Goal: Leave review/rating: Leave review/rating

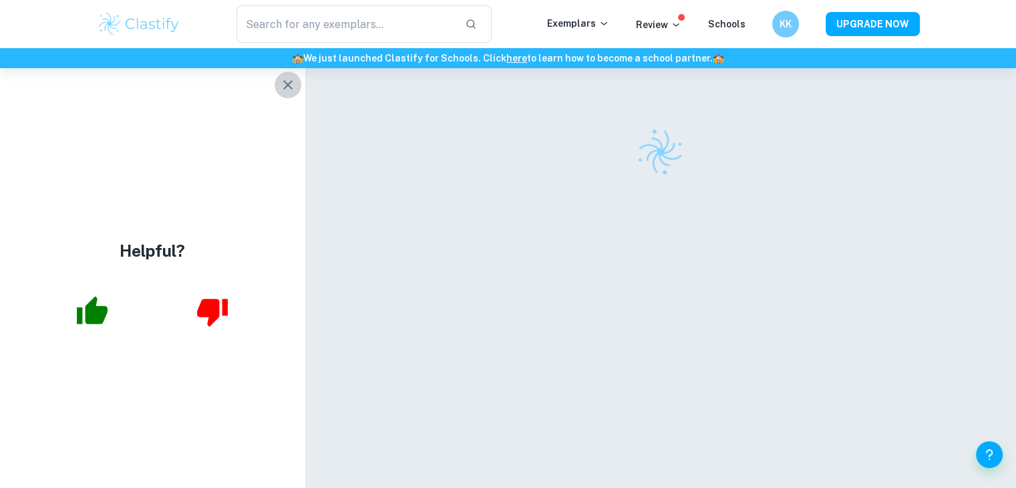
click at [285, 94] on button "button" at bounding box center [288, 84] width 27 height 27
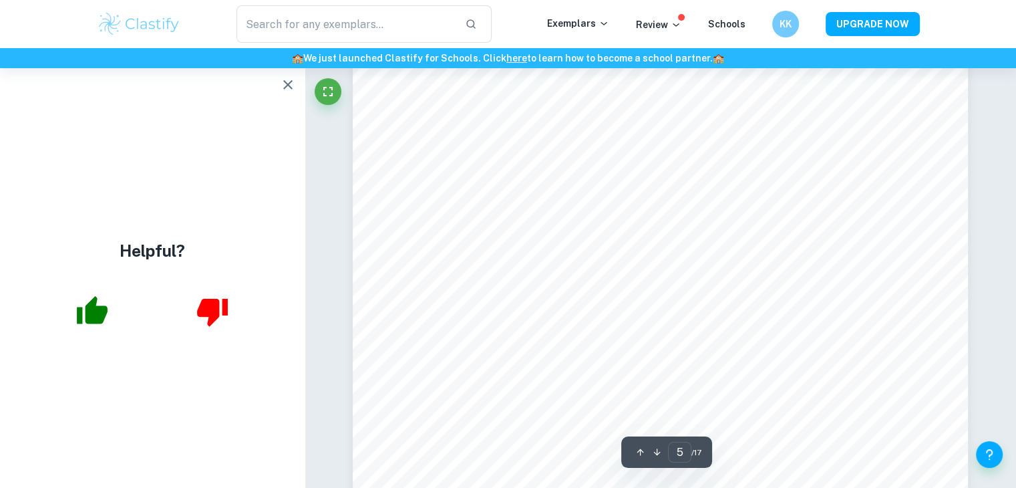
scroll to position [3784, 0]
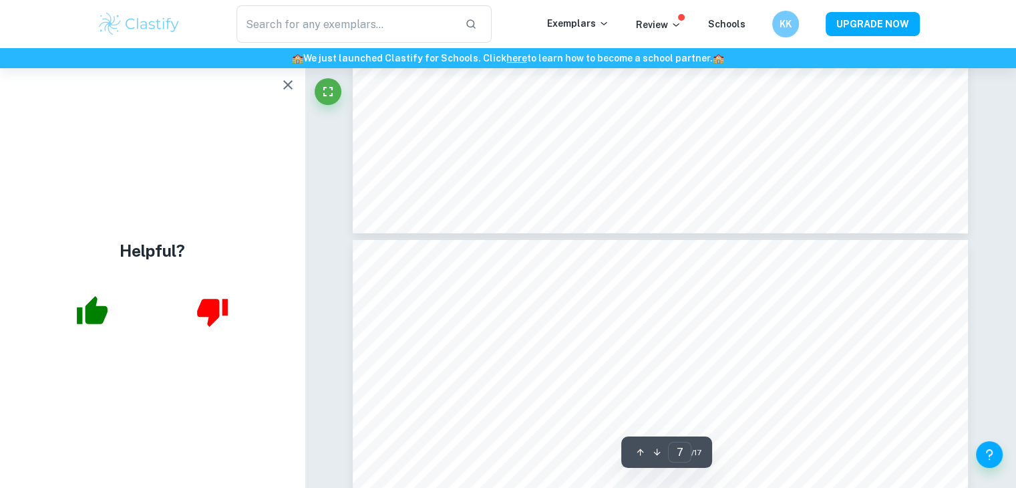
scroll to position [4861, 0]
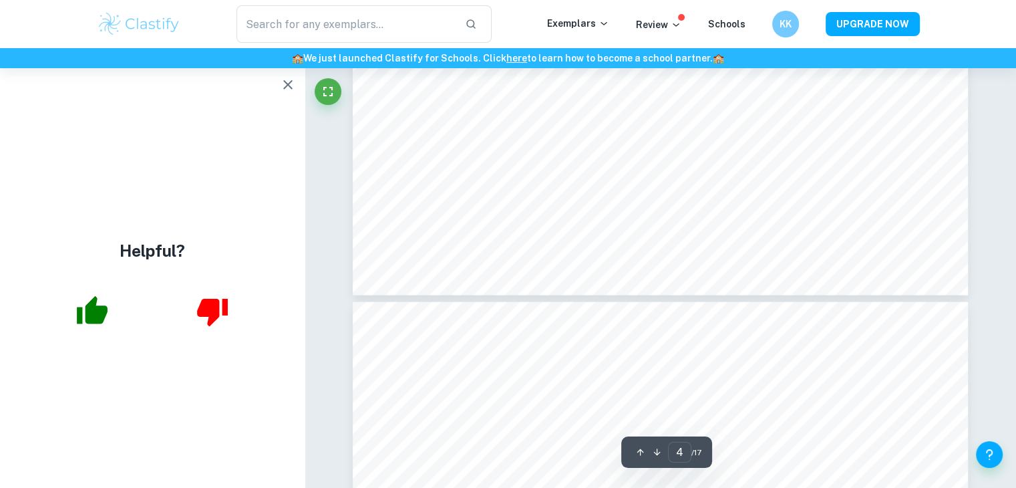
type input "5"
